Goal: Check status: Check status

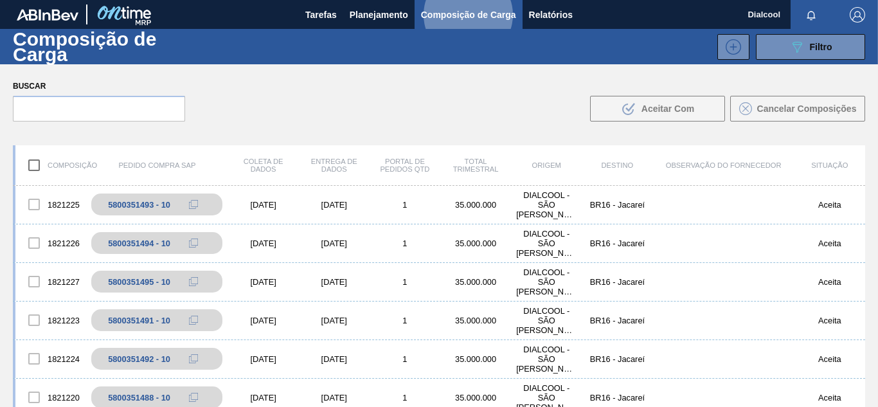
scroll to position [321, 0]
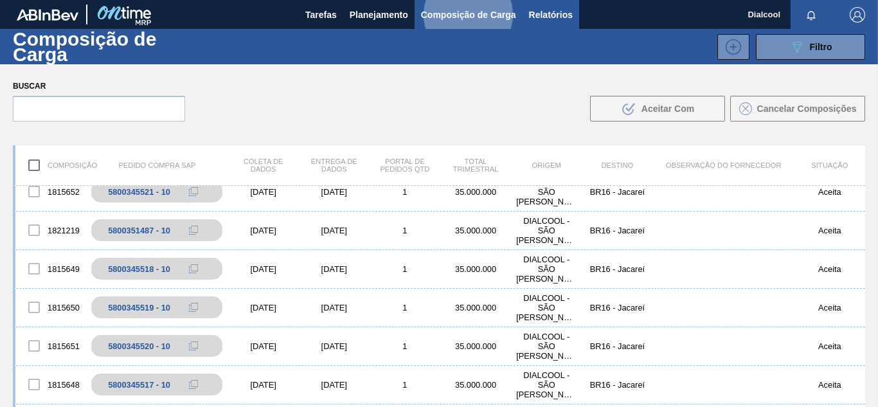
click at [560, 17] on font "Relatórios" at bounding box center [551, 15] width 44 height 10
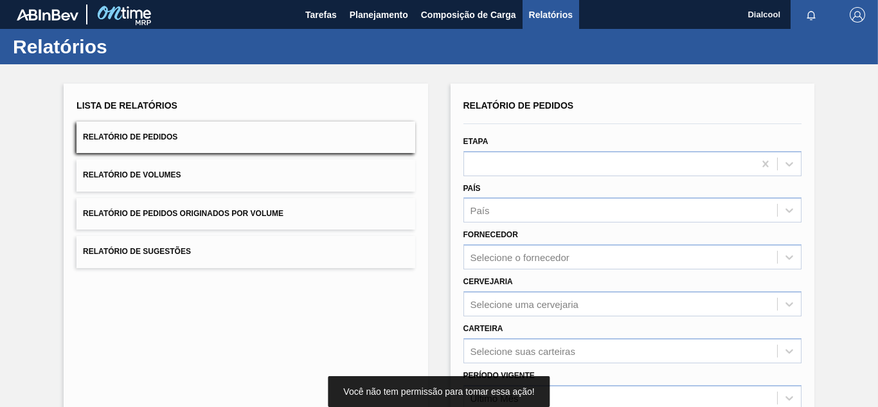
click at [361, 176] on button "Relatório de Volumes" at bounding box center [245, 174] width 338 height 31
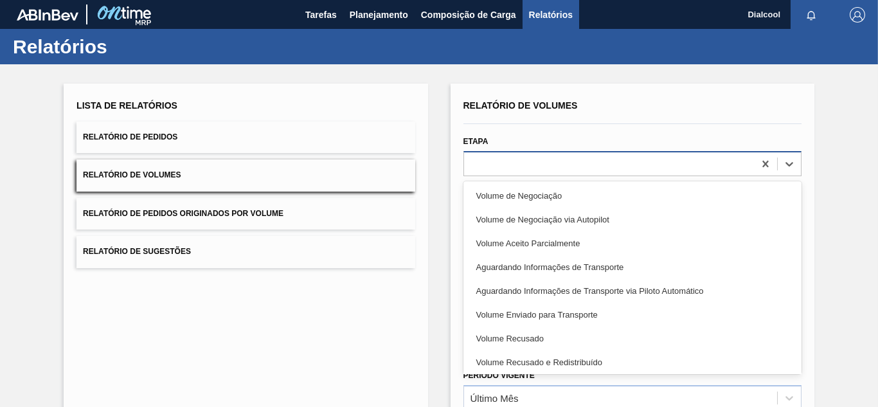
click at [750, 172] on div at bounding box center [609, 163] width 290 height 19
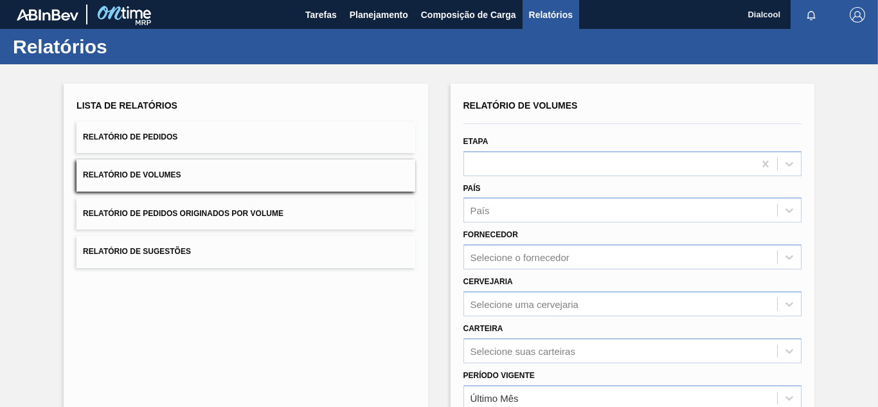
click at [399, 318] on div "Lista de Relatórios Relatório de Pedidos Relatório de Volumes Relatório de Pedi…" at bounding box center [246, 332] width 364 height 496
click at [285, 222] on button "Relatório de Pedidos Originados por Volume" at bounding box center [245, 213] width 338 height 31
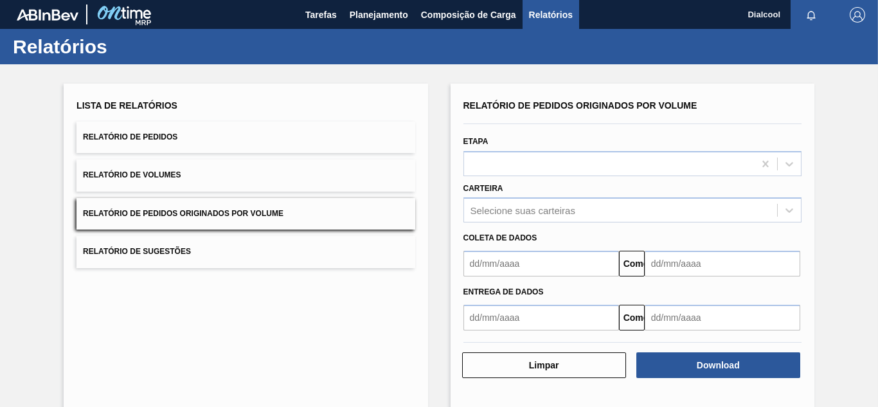
click at [289, 246] on button "Relatório de Sugestões" at bounding box center [245, 251] width 338 height 31
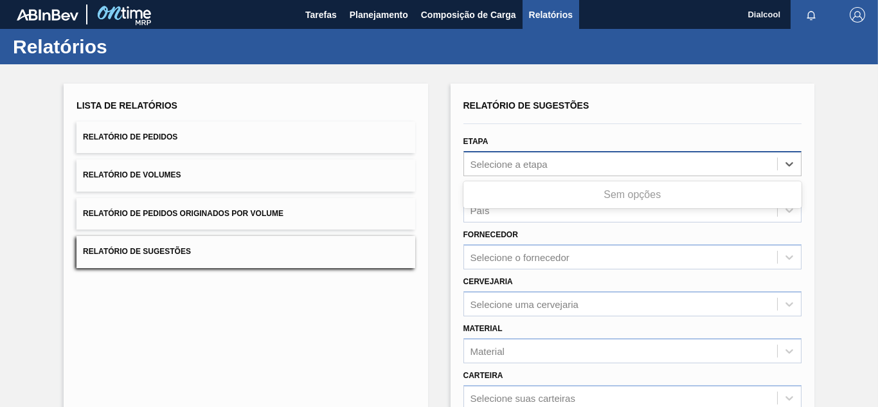
click at [509, 167] on font "Selecione a etapa" at bounding box center [508, 163] width 77 height 11
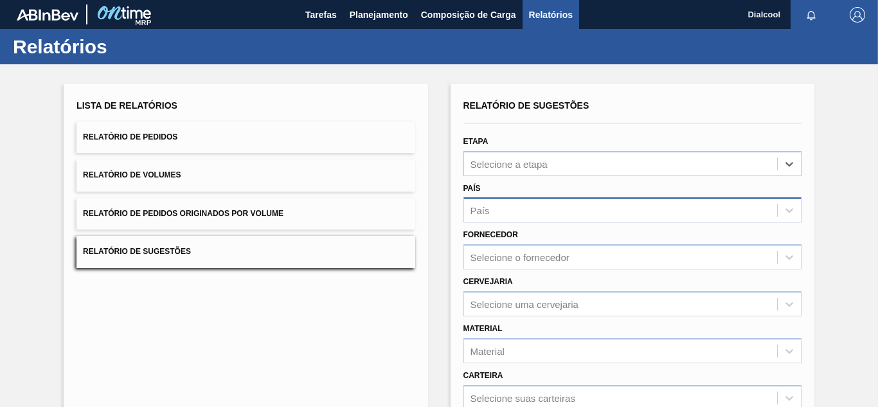
click at [508, 199] on div "País" at bounding box center [632, 209] width 338 height 25
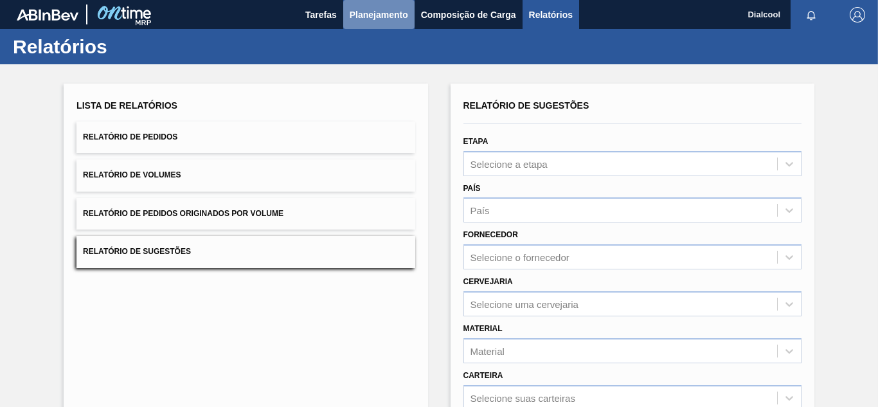
click at [376, 20] on font "Planejamento" at bounding box center [379, 14] width 58 height 15
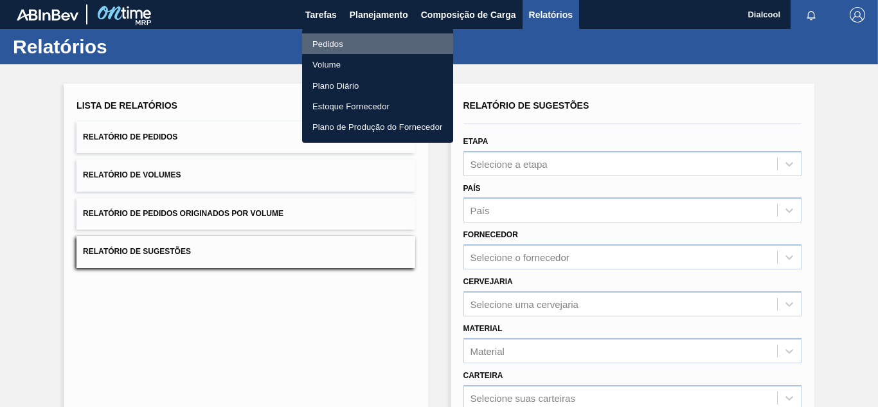
click at [365, 48] on li "Pedidos" at bounding box center [377, 43] width 151 height 21
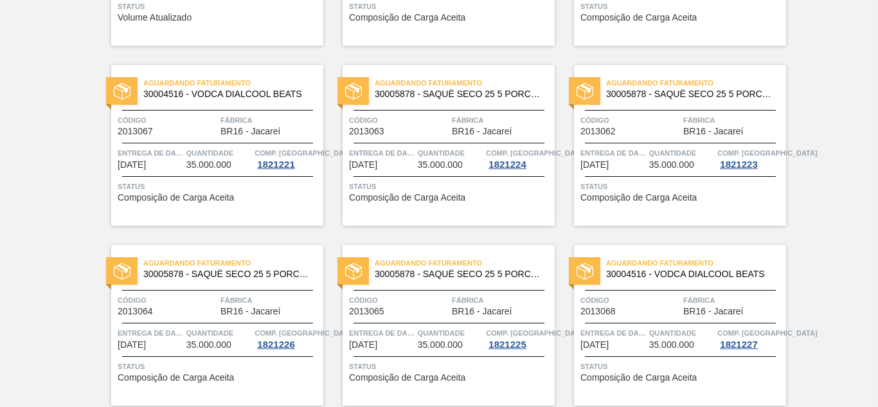
scroll to position [816, 0]
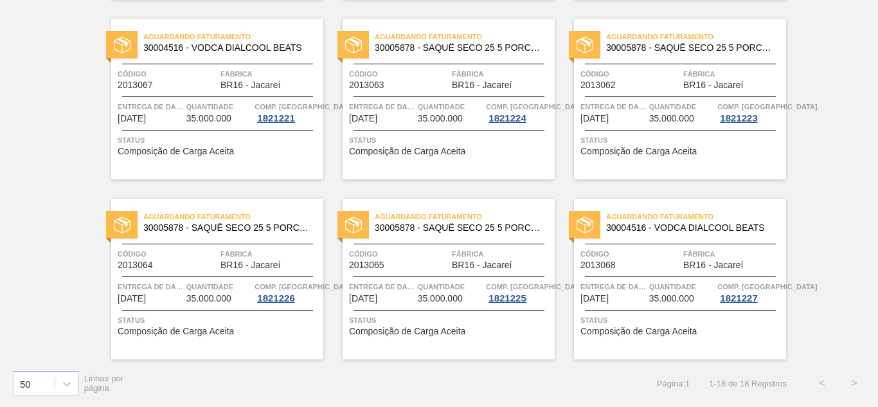
click at [616, 339] on div "Aguardando Faturamento 30004516 - VODCA DIALCOOL BEATS Código 2013068 Fábrica B…" at bounding box center [680, 279] width 212 height 161
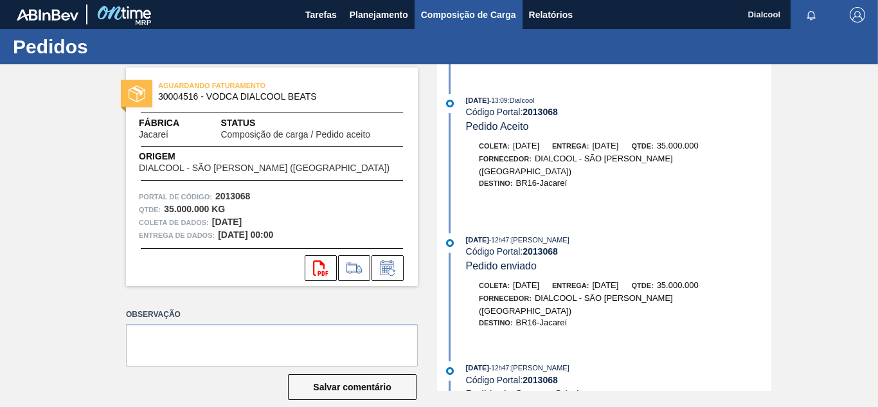
click at [433, 7] on font "Composição de Carga" at bounding box center [468, 14] width 95 height 15
